Goal: Transaction & Acquisition: Purchase product/service

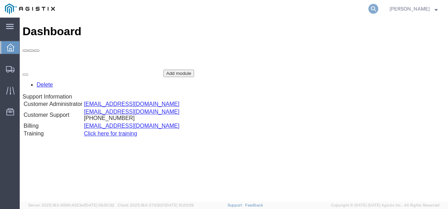
click at [378, 9] on icon at bounding box center [373, 9] width 10 height 10
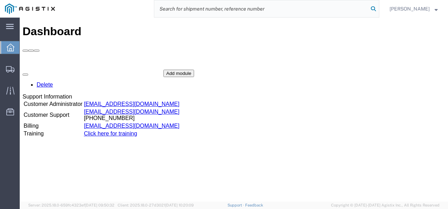
paste input "56597311"
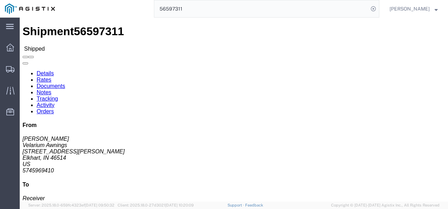
click div "Leg 1 - Truckload Vehicle 1: Standard Dry Van (53 Feet) Number of trucks: 1"
click at [236, 14] on input "56597311" at bounding box center [261, 8] width 214 height 17
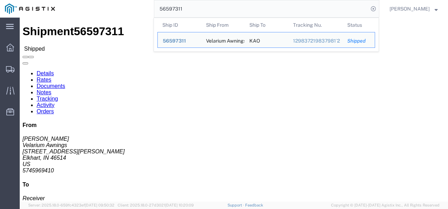
click at [235, 14] on input "56597311" at bounding box center [261, 8] width 214 height 17
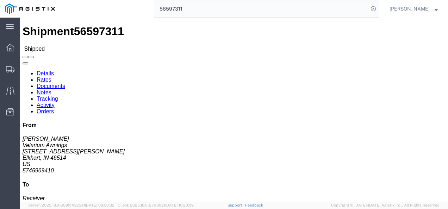
click div "Ship To KAO (Receiver) 8402 600 Hartman Industrial Ct. Austell, GA 30168 United…"
drag, startPoint x: 117, startPoint y: 113, endPoint x: 120, endPoint y: 112, distance: 3.8
click div "Ship To KAO (Receiver) 8402 600 Hartman Industrial Ct. Austell, GA 30168 United…"
drag, startPoint x: 312, startPoint y: 87, endPoint x: 308, endPoint y: 83, distance: 5.2
click p "Bill Of Lading: 486480 Purchase Order: 4175678 Customer Ref: 56597311"
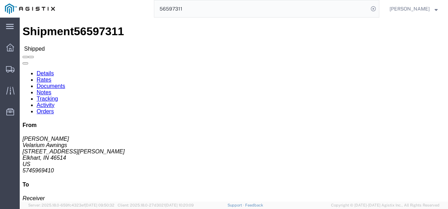
click b "56597311"
click p "Bill Of Lading: 486480 Purchase Order: 4175678 Customer Ref: 56597311"
drag, startPoint x: 311, startPoint y: 83, endPoint x: 251, endPoint y: 64, distance: 62.3
click div "References Bill Of Lading: 486480 Purchase Order: 4175678 Customer Ref: 5659731…"
copy p "Bill Of Lading: 486480 Purchase Order: 4175678 Customer Ref: 56597311"
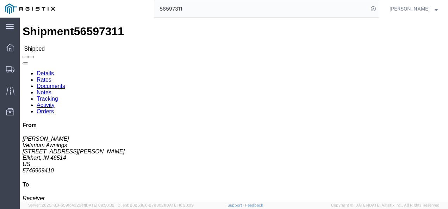
click div "Ship From Velarium Awnings (Matthew Herbes) 2525 John Weaver PKWY Elkhart, IN 4…"
click at [216, 8] on input "56597311" at bounding box center [261, 8] width 214 height 17
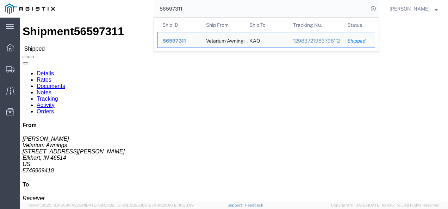
click at [216, 7] on input "56597311" at bounding box center [261, 8] width 214 height 17
click at [216, 6] on input "56597311" at bounding box center [261, 8] width 214 height 17
paste input "7317"
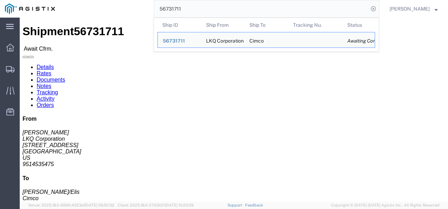
click div "Leg 1 - Truckload Vehicle 1: Standard Dry Van (53 Feet) Number of trucks: 1"
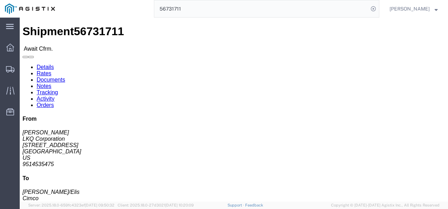
click address "LKQ Corporation (Robert Painter) 1246 700 East 21st street North Wichita, KS 67…"
copy address "9514535475"
drag, startPoint x: 245, startPoint y: 139, endPoint x: 266, endPoint y: 180, distance: 45.5
click div "Shipment Detail Ship From LKQ Corporation (Robert Painter) 1246 700 East 21st s…"
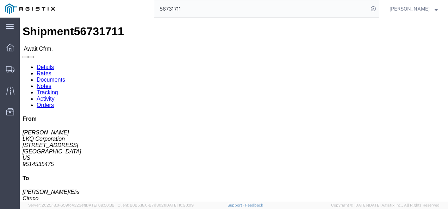
click address "Robert Painter LKQ Corporation 700 East 21st street North Wichita, KS 67214 US …"
click div "Ship From LKQ Corporation (Robert Painter) 1246 700 East 21st street North Wich…"
click div "Leg 1 - Truckload Vehicle 1: Standard Dry Van (53 Feet) Number of trucks: 1"
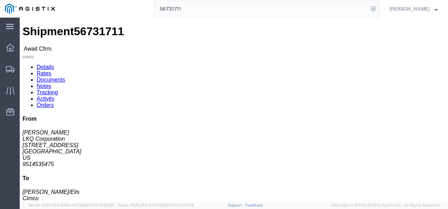
click div "Ship From LKQ Corporation (Robert Painter) 1246 700 East 21st street North Wich…"
click p "09/08/2025 09:00 - 09/08/2025 10:00"
click link "Notes"
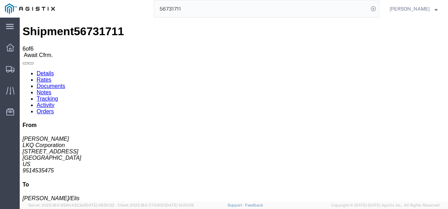
click at [37, 70] on link "Details" at bounding box center [45, 73] width 17 height 6
click div "Shipment Detail Ship From LKQ Corporation (Robert Painter) 1246 700 East 21st s…"
click div "Ship From LKQ Corporation (Robert Painter) 1246 700 East 21st street North Wich…"
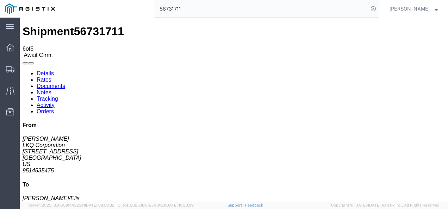
click div "Ship From LKQ Corporation (Robert Painter) 1246 700 East 21st street North Wich…"
drag, startPoint x: 218, startPoint y: 137, endPoint x: 243, endPoint y: 167, distance: 39.0
click div "Leg 1 - Truckload Vehicle 1: Standard Dry Van (53 Feet) Number of trucks: 1"
click div "Ship From LKQ Corporation (Robert Painter) 1246 700 East 21st street North Wich…"
click at [239, 11] on input "56731711" at bounding box center [261, 8] width 214 height 17
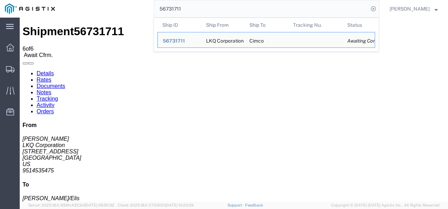
click at [239, 11] on input "56731711" at bounding box center [261, 8] width 214 height 17
paste input "2115"
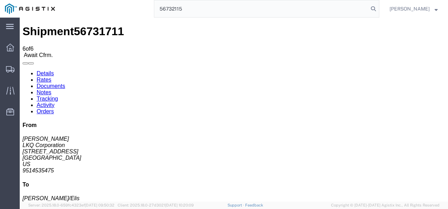
type input "56732115"
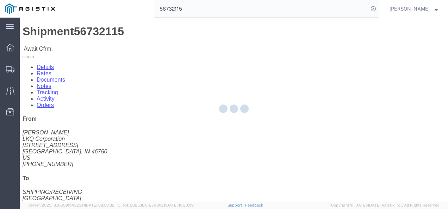
click at [179, 138] on div at bounding box center [234, 110] width 428 height 184
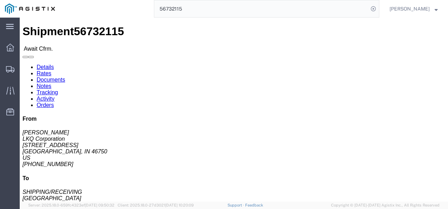
click link "Rates"
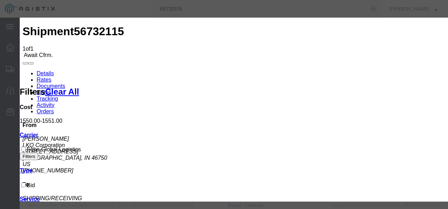
type input "982173972139987"
type input "98721983721937"
type input "98721983798213798"
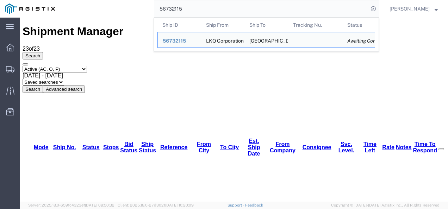
click at [218, 4] on input "56732115" at bounding box center [261, 8] width 214 height 17
paste input "1711"
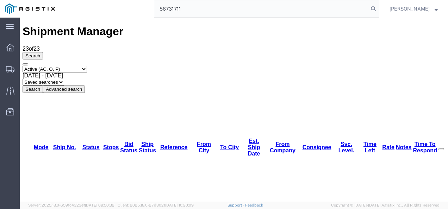
type input "56731711"
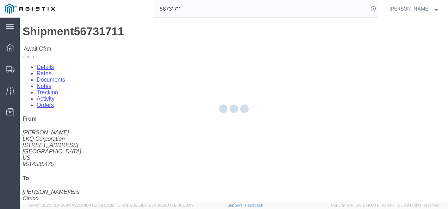
drag, startPoint x: 187, startPoint y: 115, endPoint x: 164, endPoint y: 97, distance: 28.8
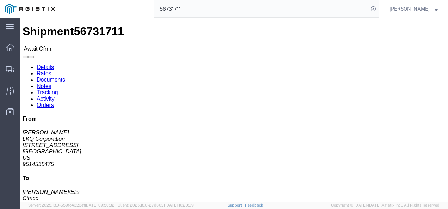
click link "Rates"
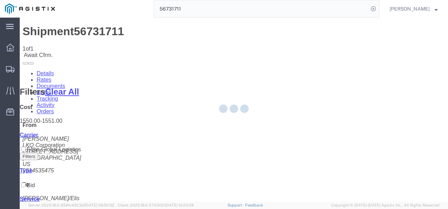
click at [270, 100] on div at bounding box center [234, 110] width 428 height 184
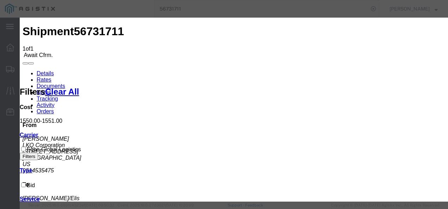
type input "12739821379987"
type input "9879821739827"
type input "9871983721987"
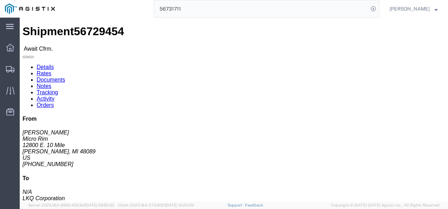
click div "Ship From Micro Rim (Jim) 12800 E. 10 Mile Warren, MI 48089 United States 810-9…"
click link "Rates"
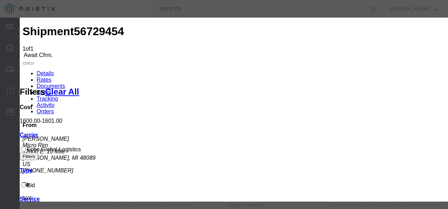
type input "2987398127987987"
type input "987219873219873987"
type input "821398721987"
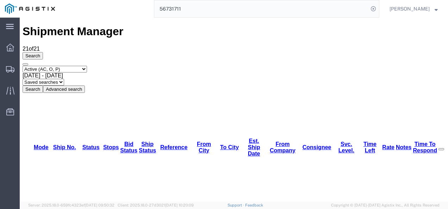
click at [217, 9] on input "56731711" at bounding box center [261, 8] width 214 height 17
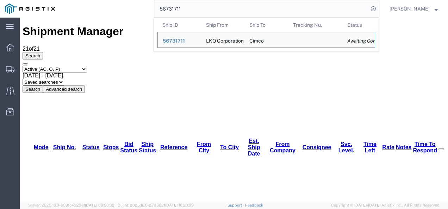
drag, startPoint x: 217, startPoint y: 9, endPoint x: 176, endPoint y: 34, distance: 48.2
click at [217, 9] on input "56731711" at bounding box center [261, 8] width 214 height 17
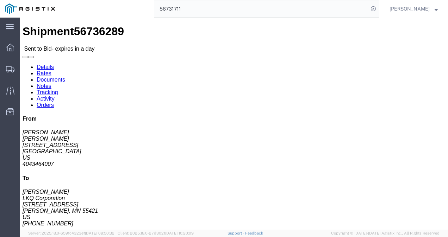
drag, startPoint x: 190, startPoint y: 121, endPoint x: 177, endPoint y: 119, distance: 12.8
click div "Shipment Detail Ship From Reese Corley (Reese Corley) 3064 1700 Westgate Parkwa…"
click link "Rates"
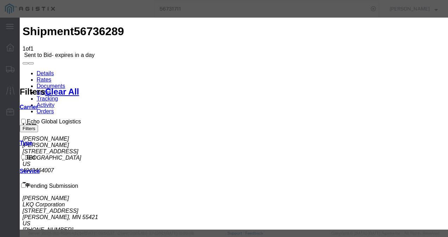
drag, startPoint x: 134, startPoint y: 80, endPoint x: 134, endPoint y: 88, distance: 7.4
select select "4622"
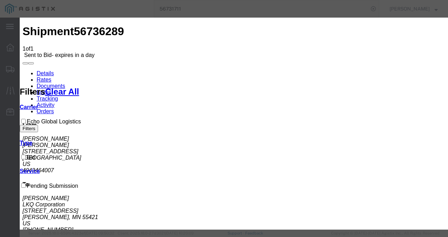
select select "13989"
type input "gamn"
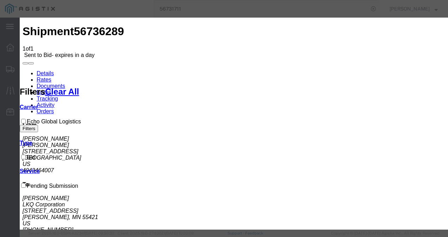
checkbox input "true"
drag, startPoint x: 342, startPoint y: 112, endPoint x: 353, endPoint y: 126, distance: 18.0
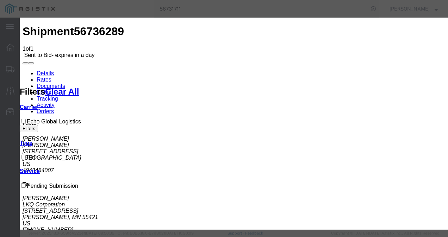
type input "2800"
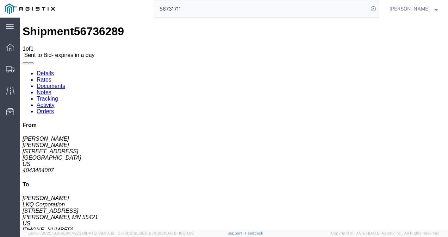
drag, startPoint x: 297, startPoint y: 126, endPoint x: 285, endPoint y: 153, distance: 30.1
click at [194, 11] on input "56731711" at bounding box center [261, 8] width 214 height 17
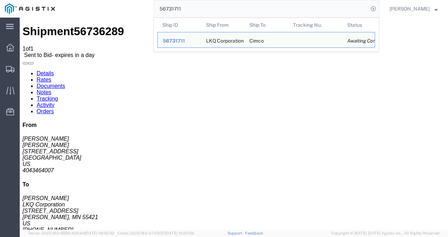
click at [194, 11] on input "56731711" at bounding box center [261, 8] width 214 height 17
click at [195, 11] on input "56731711" at bounding box center [261, 8] width 214 height 17
paste input "56597311"
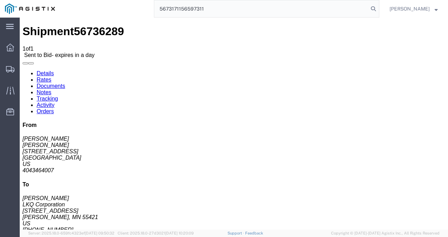
click at [195, 11] on input "5673171156597311" at bounding box center [261, 8] width 214 height 17
paste input "search"
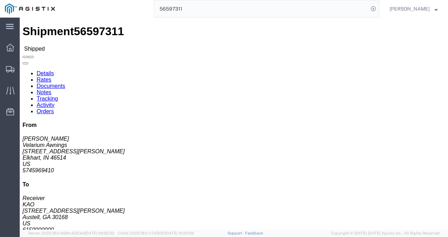
click div "Ship From Velarium Awnings (Matthew Herbes) 2525 John Weaver PKWY Elkhart, IN 4…"
click div "Leg 1 - Truckload Vehicle 1: Standard Dry Van (53 Feet) Number of trucks: 1"
click at [269, 5] on input "56597311" at bounding box center [261, 8] width 214 height 17
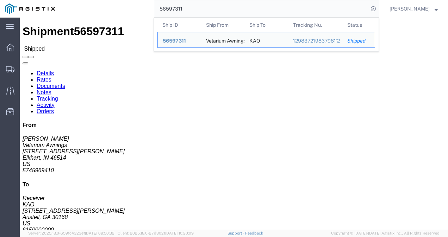
click at [269, 5] on input "56597311" at bounding box center [261, 8] width 214 height 17
paste input "667366"
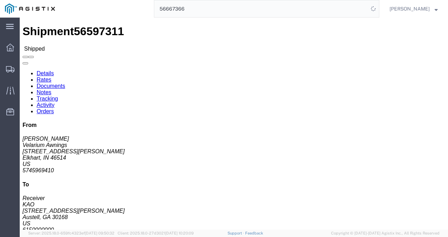
click div "Leg 1 - Truckload Vehicle 1: Standard Dry Van (53 Feet) Number of trucks: 1"
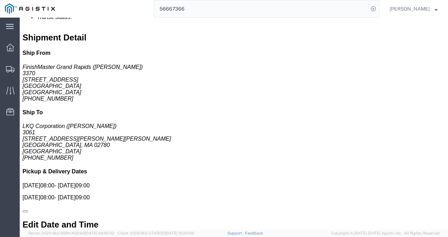
scroll to position [352, 0]
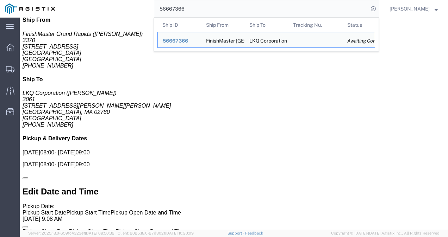
click at [233, 9] on input "56667366" at bounding box center [261, 8] width 214 height 17
click at [233, 8] on input "56667366" at bounding box center [261, 8] width 214 height 17
paste input "73664"
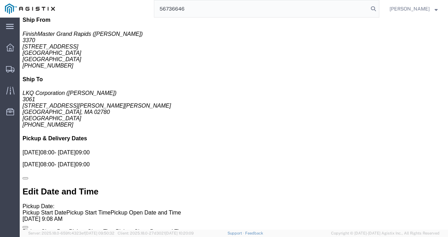
type input "56736646"
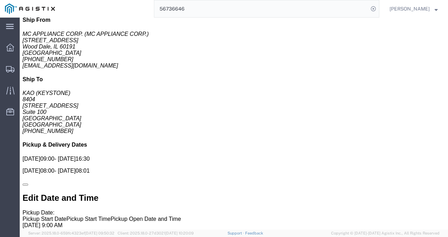
drag, startPoint x: 208, startPoint y: 85, endPoint x: 132, endPoint y: 101, distance: 77.3
click div "Billing Cost Center: 8556 Inbound to KAO Cost Center Number: 8556-2000-50180-00…"
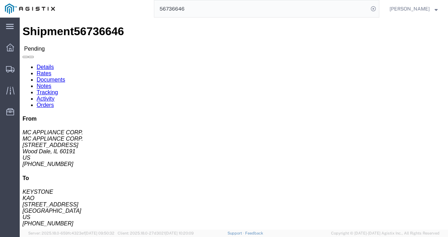
click div "Ship From MC APPLIANCE CORP. (MC APPLIANCE CORP.) 940 N. Central Ave Wood Dale,…"
click link "Rates"
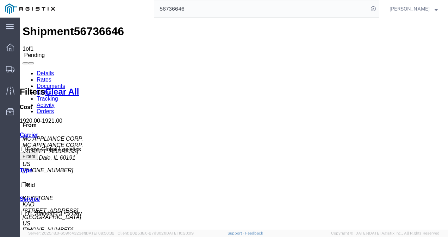
click at [37, 70] on link "Details" at bounding box center [45, 73] width 17 height 6
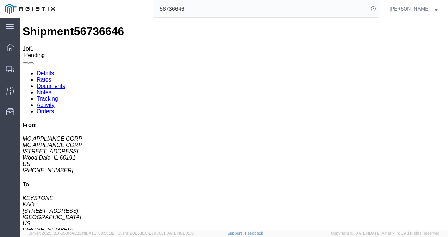
click button "Enter / Modify Bid"
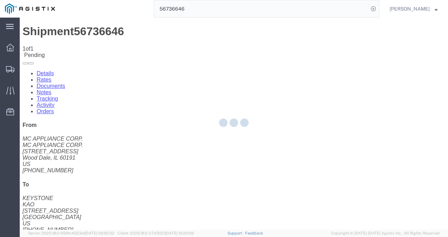
select select "4622"
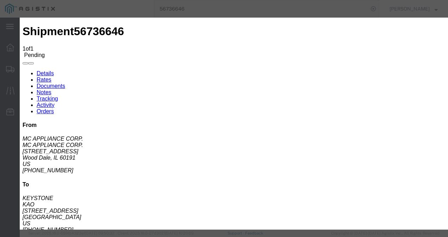
click link "ks_ga - Echo Global Logistics - TL Standard 3 - 5 Day"
drag, startPoint x: 343, startPoint y: 143, endPoint x: 249, endPoint y: 139, distance: 93.7
click div "Select 2 Day Service 3 Axle Winch Truck 3 to 5 Day Service 96L Domestic Flat Ra…"
type input "1600"
click button "Submit"
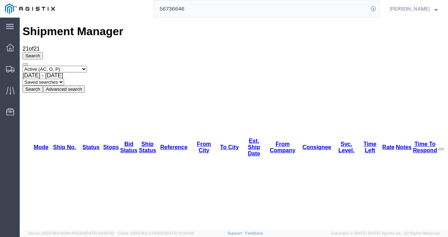
click at [242, 9] on input "56736646" at bounding box center [261, 8] width 214 height 17
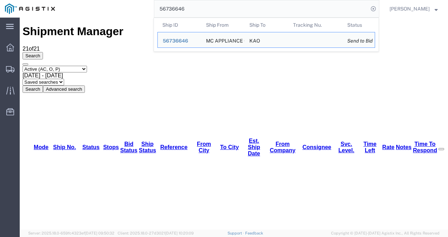
click at [242, 9] on input "56736646" at bounding box center [261, 8] width 214 height 17
paste input "564004"
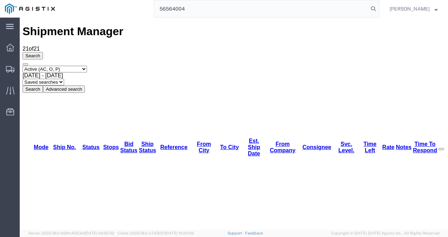
type input "56564004"
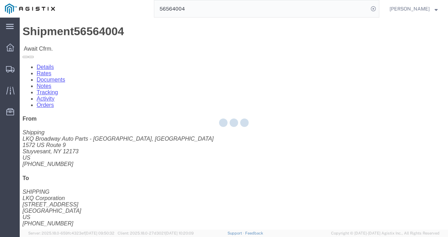
click at [231, 137] on div at bounding box center [234, 124] width 428 height 212
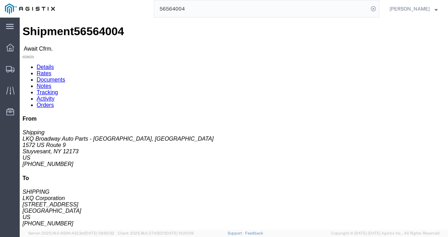
click link "Rates"
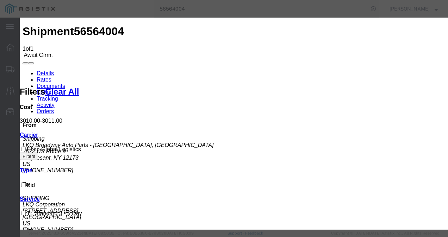
drag, startPoint x: 184, startPoint y: 99, endPoint x: 181, endPoint y: 101, distance: 3.7
type input "1298821387698987"
type input "7982139872137"
type input "987219837213"
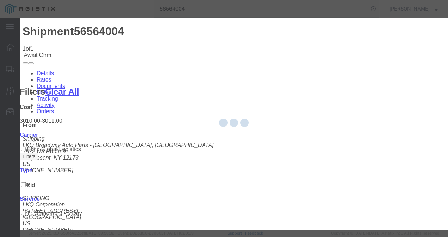
click at [158, 207] on div at bounding box center [234, 124] width 428 height 212
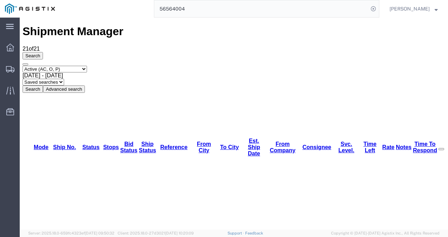
click at [191, 9] on input "56564004" at bounding box center [261, 8] width 214 height 17
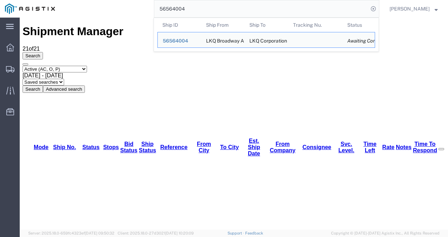
click at [191, 9] on input "56564004" at bounding box center [261, 8] width 214 height 17
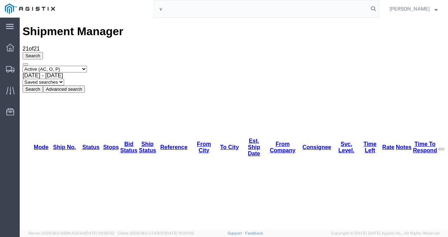
click at [186, 7] on input "v" at bounding box center [261, 8] width 214 height 17
paste input "56743782"
type input "56743782"
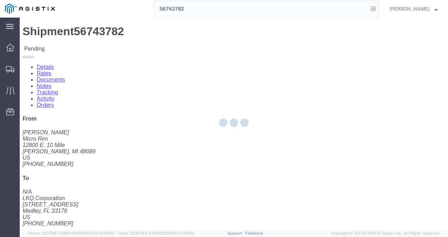
drag, startPoint x: 239, startPoint y: 137, endPoint x: 277, endPoint y: 155, distance: 42.3
click at [240, 137] on div at bounding box center [234, 124] width 428 height 212
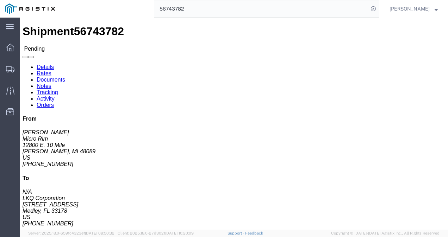
click link "Rates"
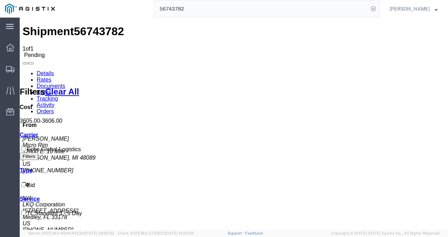
click at [37, 70] on link "Details" at bounding box center [45, 73] width 17 height 6
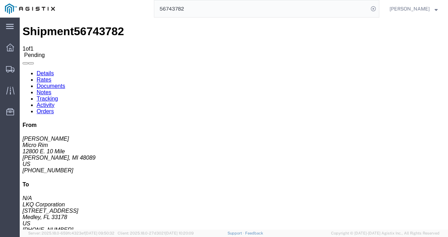
click button "Enter / Modify Bid"
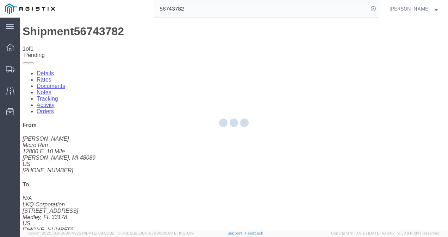
select select "4622"
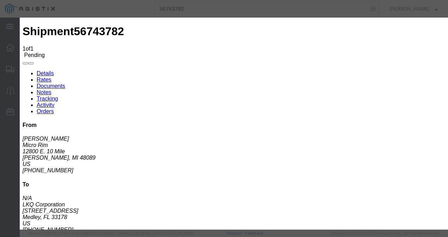
click link "ks_ga - Echo Global Logistics - TL Standard 3 - 5 Day"
drag, startPoint x: 362, startPoint y: 106, endPoint x: 254, endPoint y: 103, distance: 107.8
click div "Select 2 Day Service 3 Axle Winch Truck 3 to 5 Day Service 96L Domestic Flat Ra…"
type input "2950"
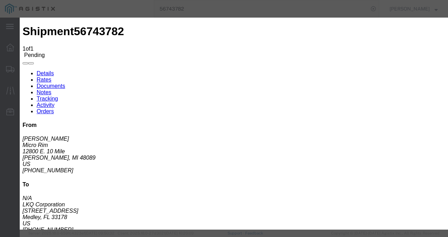
click button "Submit"
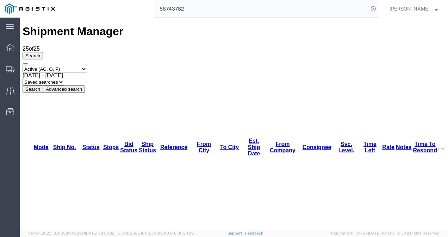
click at [219, 7] on input "56743782" at bounding box center [261, 8] width 214 height 17
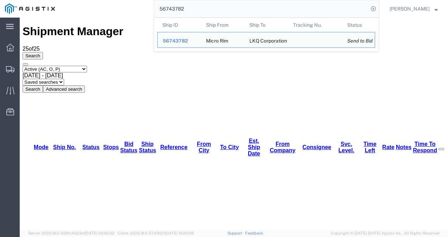
click at [219, 7] on input "56743782" at bounding box center [261, 8] width 214 height 17
paste input "0"
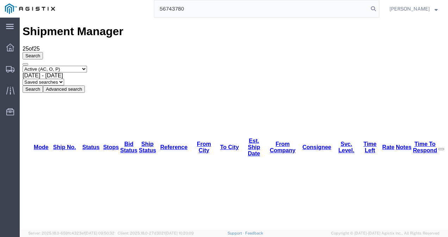
type input "56743780"
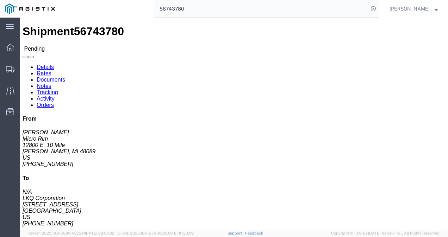
click body "Shipment 56743780 Pending Details Rates Documents Notes Tracking Activity Order…"
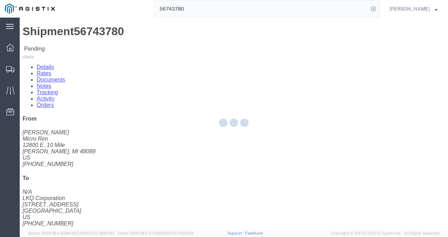
click button "Enter / Modify Bid"
select select "4622"
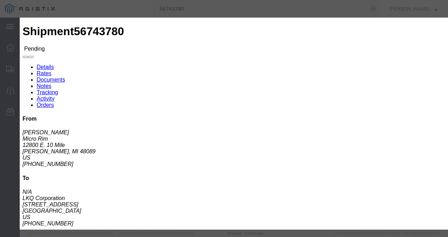
click link "ks_ga - Echo Global Logistics - TL Standard 3 - 5 Day"
drag, startPoint x: 360, startPoint y: 141, endPoint x: 222, endPoint y: 135, distance: 138.8
click div "Mode Select Air Less than Truckload Multi-Leg Ocean Freight Rail Small Parcel T…"
type input "1500"
click button "Submit"
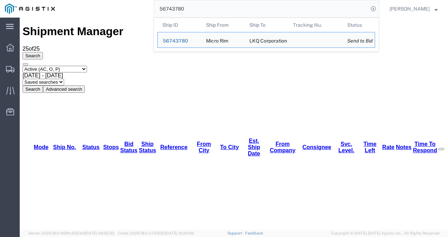
click at [211, 6] on input "56743780" at bounding box center [261, 8] width 214 height 17
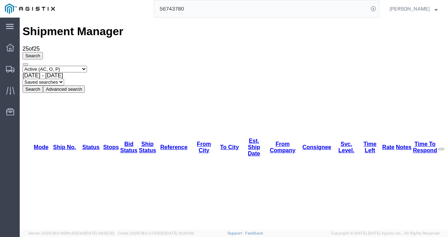
click at [201, 10] on input "56743780" at bounding box center [261, 8] width 214 height 17
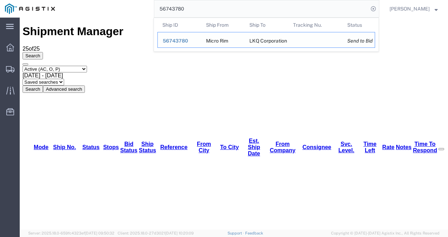
click at [179, 43] on td "Ship ID 56743780" at bounding box center [179, 40] width 44 height 16
click at [180, 41] on span "56743780" at bounding box center [175, 41] width 25 height 6
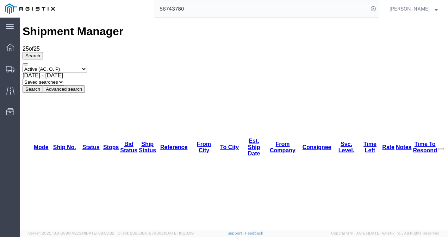
click at [221, 10] on input "56743780" at bounding box center [261, 8] width 214 height 17
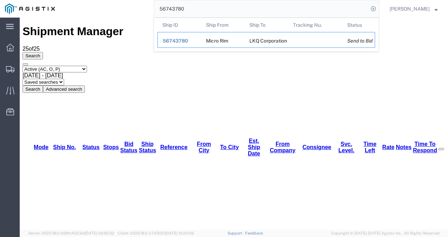
click at [182, 41] on span "56743780" at bounding box center [175, 41] width 25 height 6
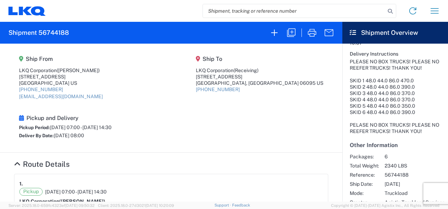
scroll to position [222, 0]
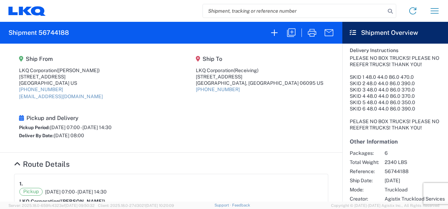
click at [232, 116] on section "Ship From LKQ Corporation (Margaret I. Harris) 24550 West 43rd Street, Suite 10…" at bounding box center [171, 98] width 342 height 109
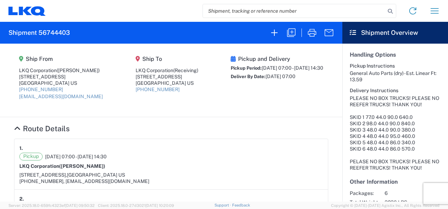
scroll to position [222, 0]
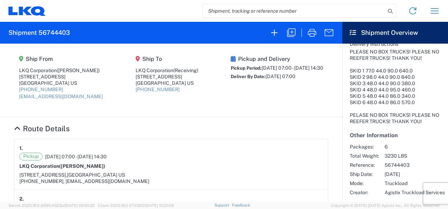
drag, startPoint x: 243, startPoint y: 127, endPoint x: 244, endPoint y: 135, distance: 8.2
click at [242, 131] on h4 "Route Details" at bounding box center [171, 128] width 314 height 9
click at [234, 12] on input "search" at bounding box center [294, 10] width 182 height 13
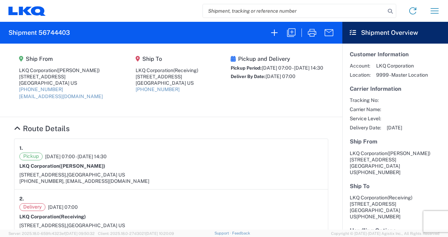
scroll to position [194, 0]
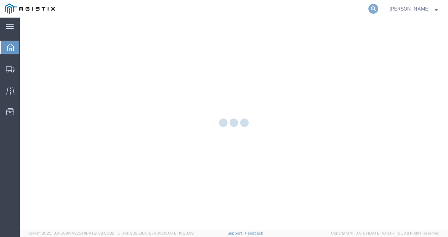
click at [378, 11] on icon at bounding box center [373, 9] width 10 height 10
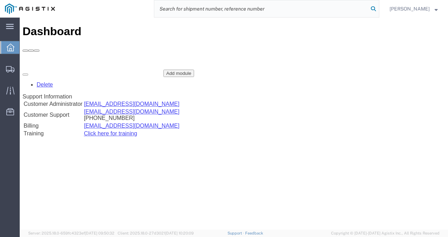
paste input "56743780"
type input "56743780"
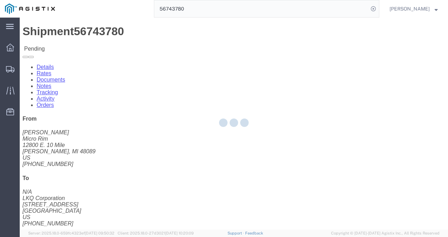
click at [255, 146] on div at bounding box center [234, 124] width 428 height 212
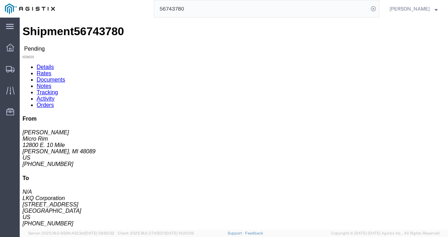
click button "Enter / Modify Bid"
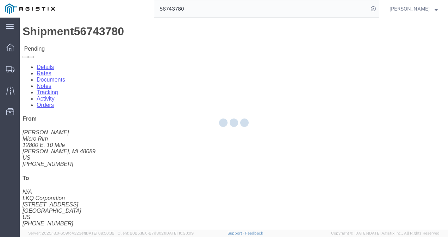
select select "4622"
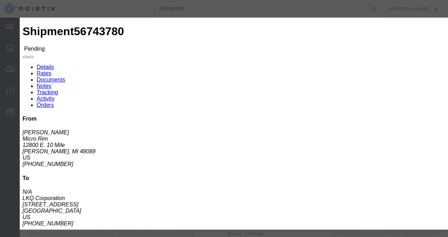
click link "ks_ga - Echo Global Logistics - TL Standard 3 - 5 Day"
drag, startPoint x: 364, startPoint y: 109, endPoint x: 278, endPoint y: 106, distance: 85.6
click div "Select 2 Day Service 3 Axle Winch Truck 3 to 5 Day Service 96L Domestic Flat Ra…"
type input "1325"
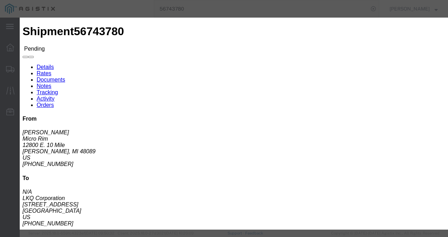
click button "Submit"
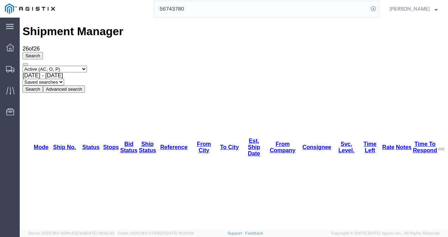
click at [222, 11] on input "56743780" at bounding box center [261, 8] width 214 height 17
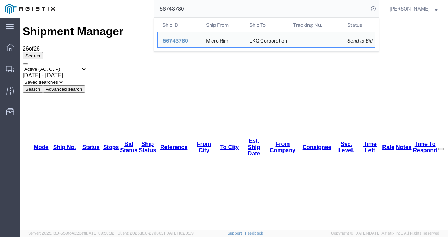
click at [222, 11] on input "56743780" at bounding box center [261, 8] width 214 height 17
paste input "2"
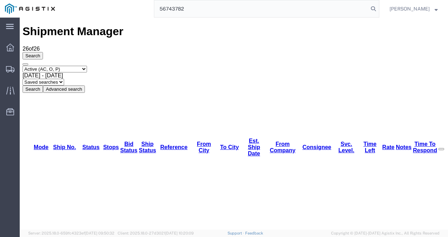
type input "56743782"
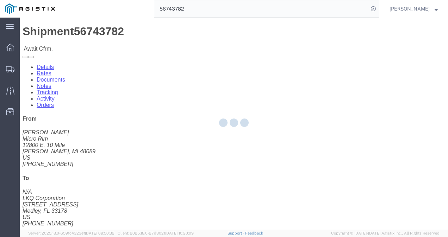
click at [184, 125] on div at bounding box center [234, 124] width 428 height 212
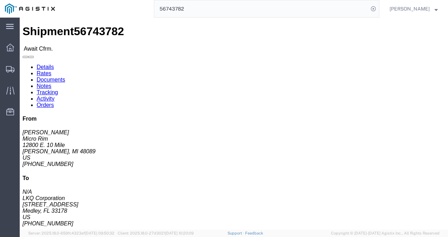
click link "Rates"
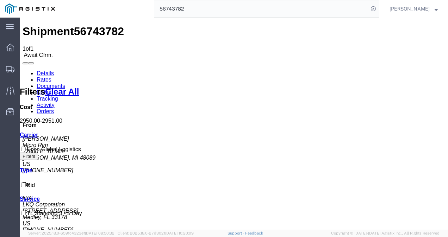
click at [81, 26] on span "56743782" at bounding box center [99, 31] width 50 height 13
copy span "56743782"
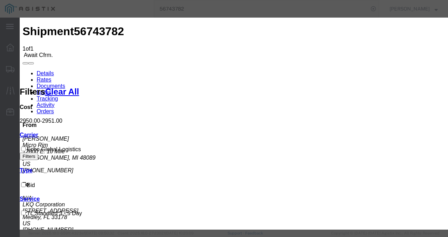
type input "8217387219838"
type input "9872198372198"
type input "9872139872987"
drag, startPoint x: 309, startPoint y: 130, endPoint x: 347, endPoint y: 150, distance: 42.7
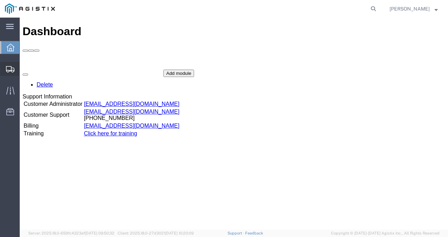
click at [24, 70] on span "Shipments" at bounding box center [21, 69] width 5 height 14
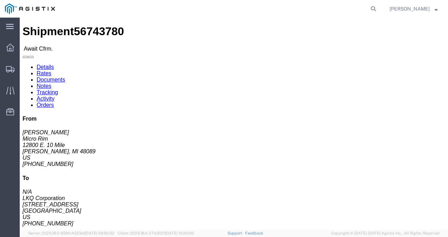
click div "Leg 1 - Truckload Vehicle 1: Standard Dry Van (53 Feet) Number of trucks: 1"
click link "Rates"
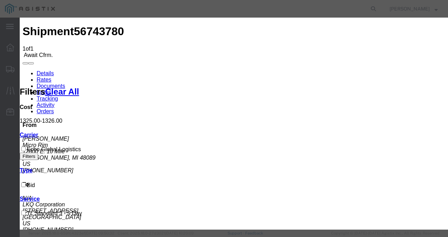
type input "123198732721987"
type input "98721398721987"
type input "987213987213987"
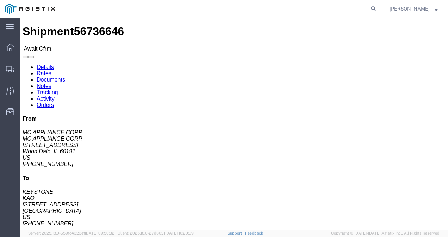
drag, startPoint x: 196, startPoint y: 122, endPoint x: 160, endPoint y: 97, distance: 43.3
click div "Shipment Detail Ship From MC APPLIANCE CORP. (MC APPLIANCE CORP.) [STREET_ADDRE…"
click link "Rates"
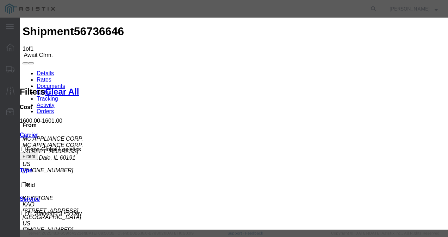
type input "2987382173982187"
type input "9873249821987"
type input "98721987321987"
drag, startPoint x: 364, startPoint y: 146, endPoint x: 375, endPoint y: 176, distance: 31.1
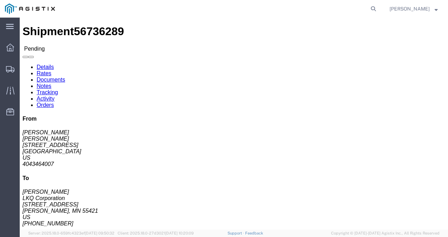
click div "Leg 1 - Truckload Vehicle 1: Standard Dry Van (53 Feet) Number of trucks: 1"
click span "56736289"
copy span "56736289"
drag, startPoint x: 303, startPoint y: 109, endPoint x: 304, endPoint y: 118, distance: 8.5
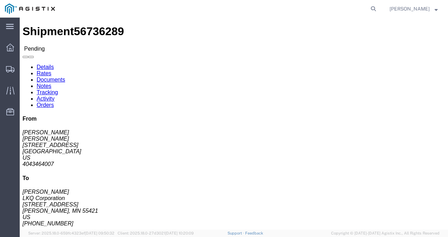
click div "Ship From [PERSON_NAME] ([PERSON_NAME]) 3064 [STREET_ADDRESS] 4043464007 [EMAIL…"
click div "Package Information Total shipment is made up of 22 packages containing 22 piec…"
drag, startPoint x: 222, startPoint y: 152, endPoint x: 32, endPoint y: 86, distance: 201.4
click div "Leg 1 - Truckload Vehicle 1: Standard Dry Van (53 Feet) Number of trucks: 1"
click at [24, 67] on span "Shipments" at bounding box center [21, 69] width 5 height 14
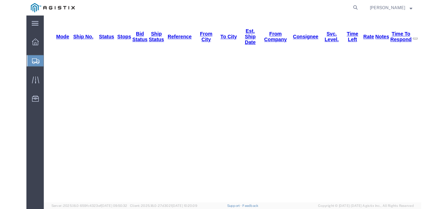
scroll to position [119, 0]
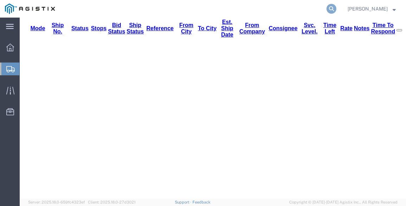
click at [337, 7] on icon at bounding box center [332, 9] width 10 height 10
paste input "56623452"
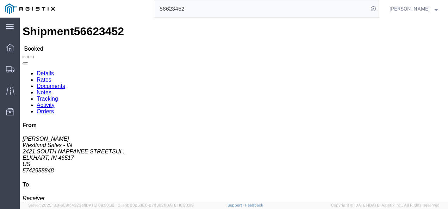
click div "Ship From Westland Sales - IN ([PERSON_NAME]) [STREET_ADDRESS] 5742958848 [PERS…"
drag, startPoint x: 310, startPoint y: 92, endPoint x: 253, endPoint y: 68, distance: 62.0
click div "References Delivery Number: 486688 Purchase Order: 4176521 & 4176522 Bill Of La…"
drag, startPoint x: 253, startPoint y: 68, endPoint x: 295, endPoint y: 88, distance: 46.3
click p "Delivery Number: 486688 Purchase Order: 4176521 & 4176522 Bill Of Lading: 56623…"
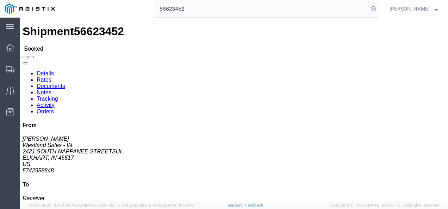
click b "56623452"
drag, startPoint x: 310, startPoint y: 92, endPoint x: 255, endPoint y: 67, distance: 60.2
click div "References Delivery Number: 486688 Purchase Order: 4176521 & 4176522 Bill Of La…"
copy p "Delivery Number: 486688 Purchase Order: 4176521 & 4176522 Bill Of Lading: 56623…"
drag, startPoint x: 158, startPoint y: 146, endPoint x: 177, endPoint y: 154, distance: 20.8
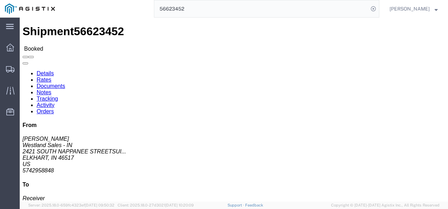
click div "Leg 1 - Truckload Vehicle 1: Standard Dry Van (53 Feet) Number of trucks: 1"
drag, startPoint x: 237, startPoint y: 117, endPoint x: 195, endPoint y: 13, distance: 111.7
click div "Ship From Westland Sales - IN ([PERSON_NAME]) [STREET_ADDRESS] 5742958848 [PERS…"
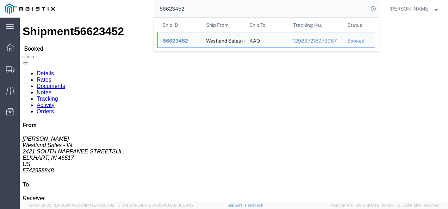
drag, startPoint x: 214, startPoint y: 6, endPoint x: 194, endPoint y: 0, distance: 20.7
click at [214, 6] on input "56623452" at bounding box center [261, 8] width 214 height 17
paste input "8369"
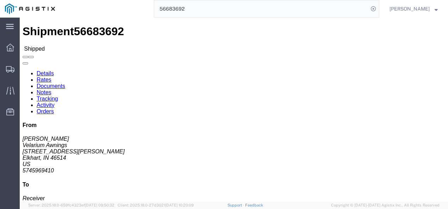
drag, startPoint x: 197, startPoint y: 111, endPoint x: 278, endPoint y: 105, distance: 81.6
click div "Ship From Velarium Awnings ([PERSON_NAME]) [STREET_ADDRESS][PERSON_NAME] 574596…"
drag, startPoint x: 313, startPoint y: 90, endPoint x: 255, endPoint y: 68, distance: 62.3
click div "References Bill Of Lading: 486942 Purchase Order: 4176503 / 4176107 Quote Numbe…"
copy p "Bill Of Lading: 486942 Purchase Order: 4176503 / 4176107 Quote Number: 56683692"
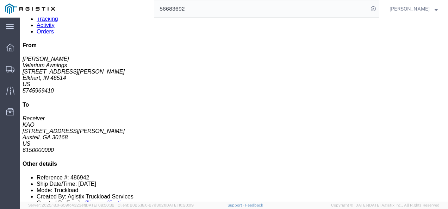
scroll to position [35, 0]
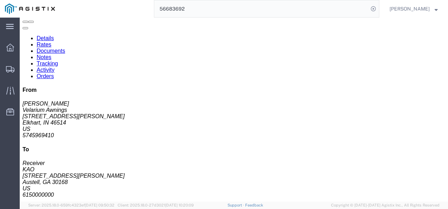
click div "Leg 1 - Truckload Vehicle 1: Standard Dry Van (53 Feet) Number of trucks: 1"
drag, startPoint x: 196, startPoint y: 114, endPoint x: 90, endPoint y: 129, distance: 107.8
click div "Leg 1 - Truckload Vehicle 1: Standard Dry Van (53 Feet) Number of trucks: 1"
drag, startPoint x: 229, startPoint y: 4, endPoint x: 199, endPoint y: 12, distance: 30.6
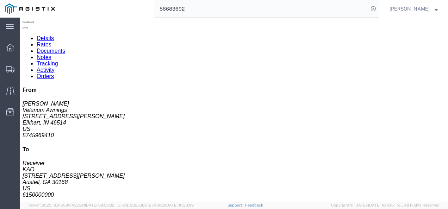
click at [221, 6] on input "56683692" at bounding box center [261, 8] width 214 height 17
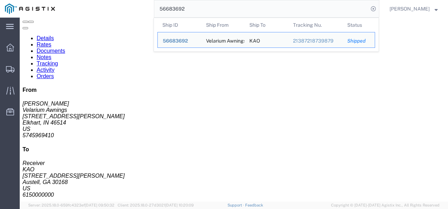
drag, startPoint x: 199, startPoint y: 12, endPoint x: 180, endPoint y: 21, distance: 21.4
click at [187, 18] on form "56683692 Ship ID Ship From Ship To Tracking Nu. Status Ship ID 56683692 Ship Fr…" at bounding box center [266, 9] width 225 height 18
click at [196, 12] on input "56683692" at bounding box center [261, 8] width 214 height 17
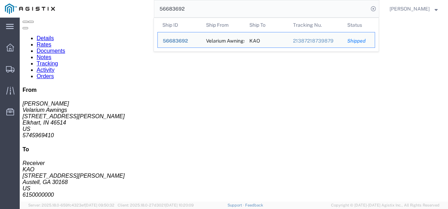
paste input "2345"
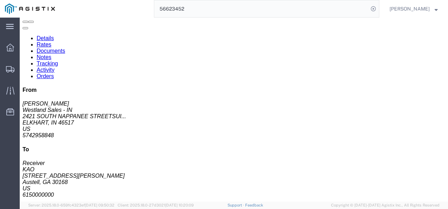
click div "Leg 1 - Truckload Vehicle 1: Standard Dry Van (53 Feet) Number of trucks: 1"
click div "From [PERSON_NAME] Westland Sales - IN 2421 [GEOGRAPHIC_DATA]... [PERSON_NAME],…"
drag, startPoint x: 186, startPoint y: 103, endPoint x: 207, endPoint y: 152, distance: 52.7
click div "Leg 1 - Truckload Vehicle 1: Standard Dry Van (53 Feet) Number of trucks: 1"
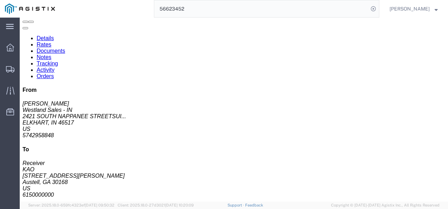
click at [200, 10] on input "56623452" at bounding box center [261, 8] width 214 height 17
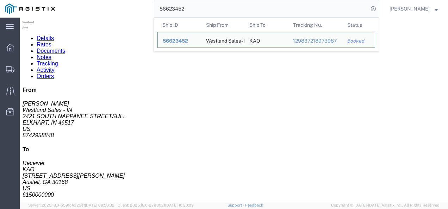
click at [200, 10] on input "56623452" at bounding box center [261, 8] width 214 height 17
paste input "736289"
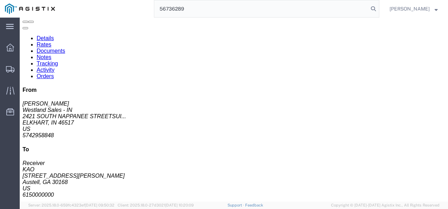
type input "56736289"
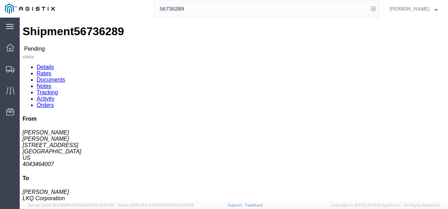
click link "Rates"
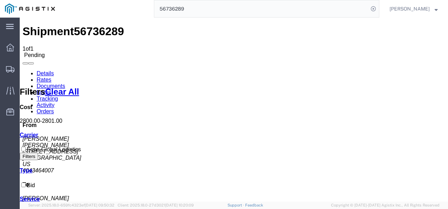
drag, startPoint x: 253, startPoint y: 157, endPoint x: 268, endPoint y: 173, distance: 21.5
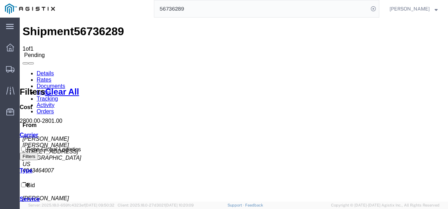
drag, startPoint x: 278, startPoint y: 134, endPoint x: 279, endPoint y: 140, distance: 6.4
